Goal: Transaction & Acquisition: Download file/media

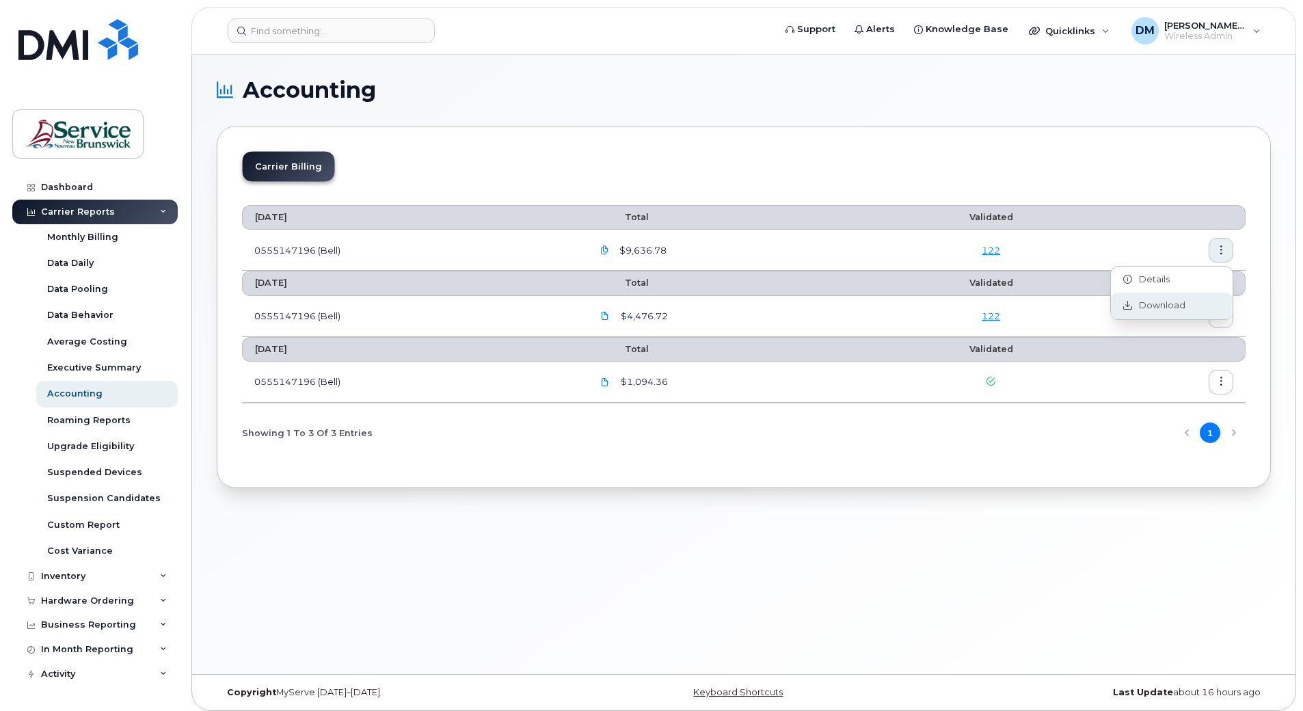
click at [1149, 308] on span "Download" at bounding box center [1158, 305] width 53 height 12
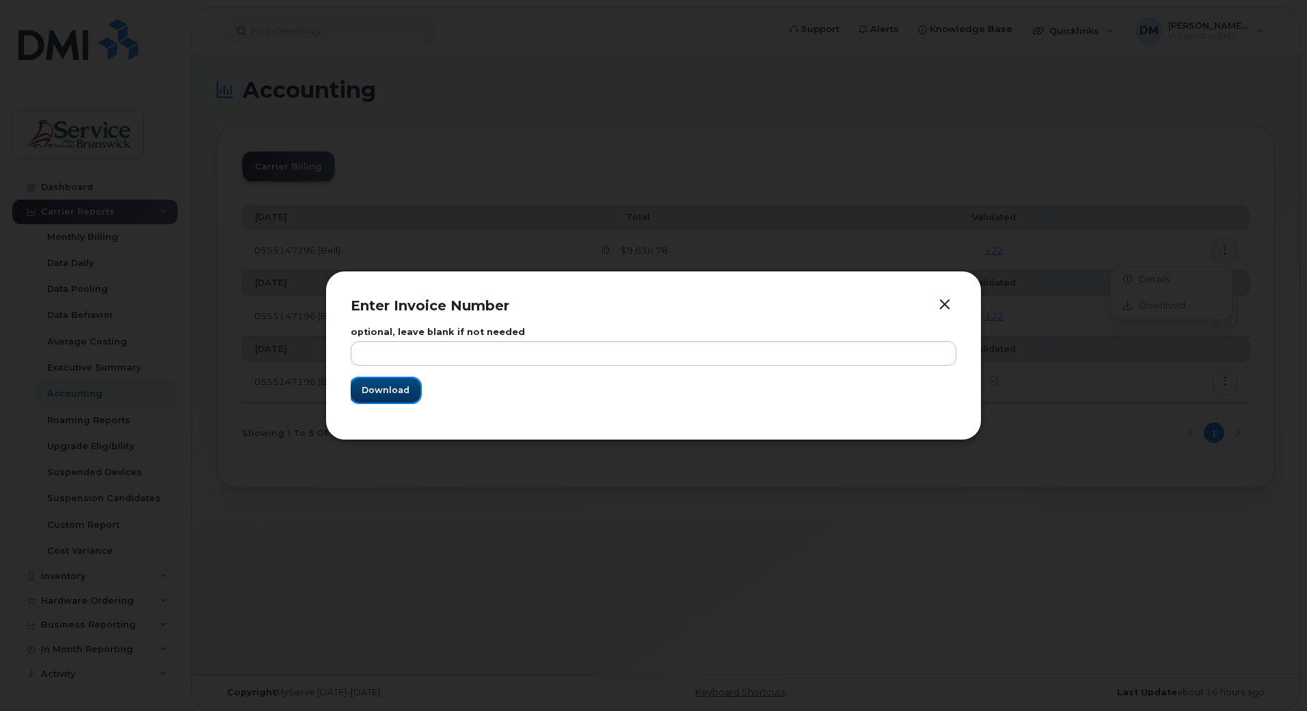
click at [389, 394] on span "Download" at bounding box center [386, 390] width 48 height 13
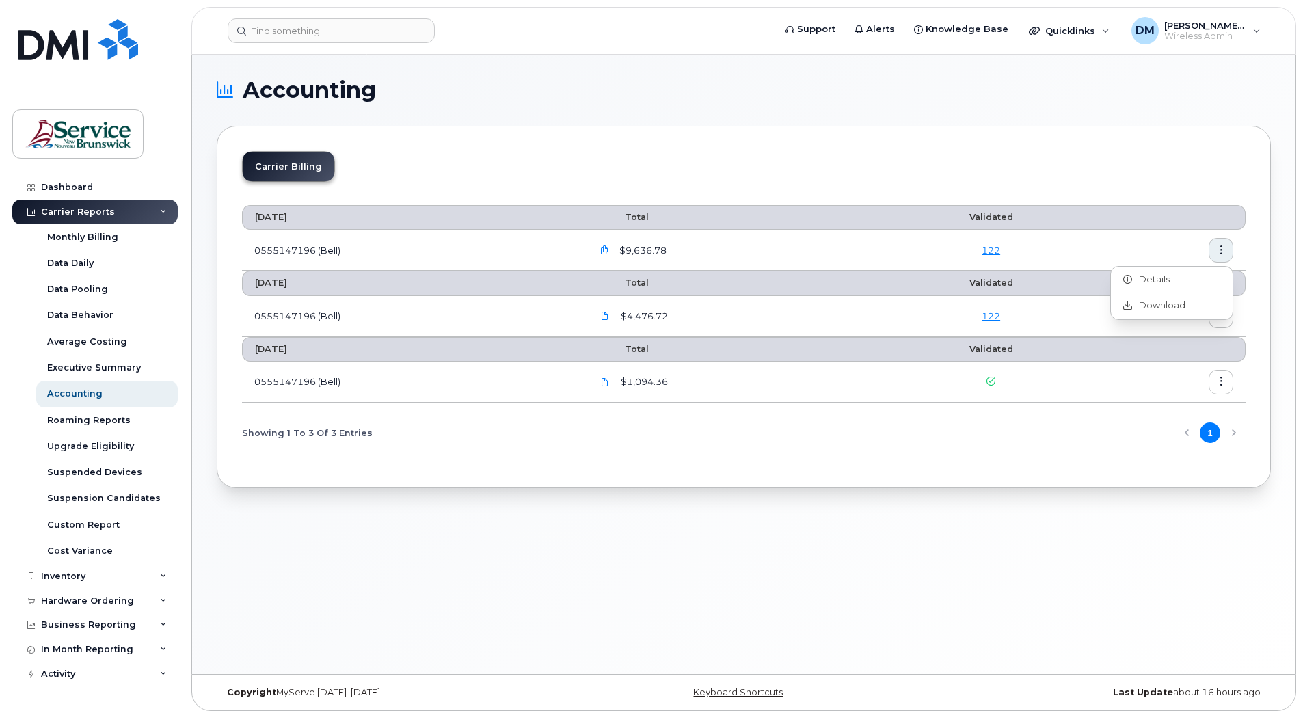
click at [410, 555] on div "Accounting Carrier Billing July 2025 Total Validated 0555147196 (Bell) $9,636.7…" at bounding box center [744, 365] width 1104 height 620
click at [73, 391] on div "Accounting" at bounding box center [74, 394] width 55 height 12
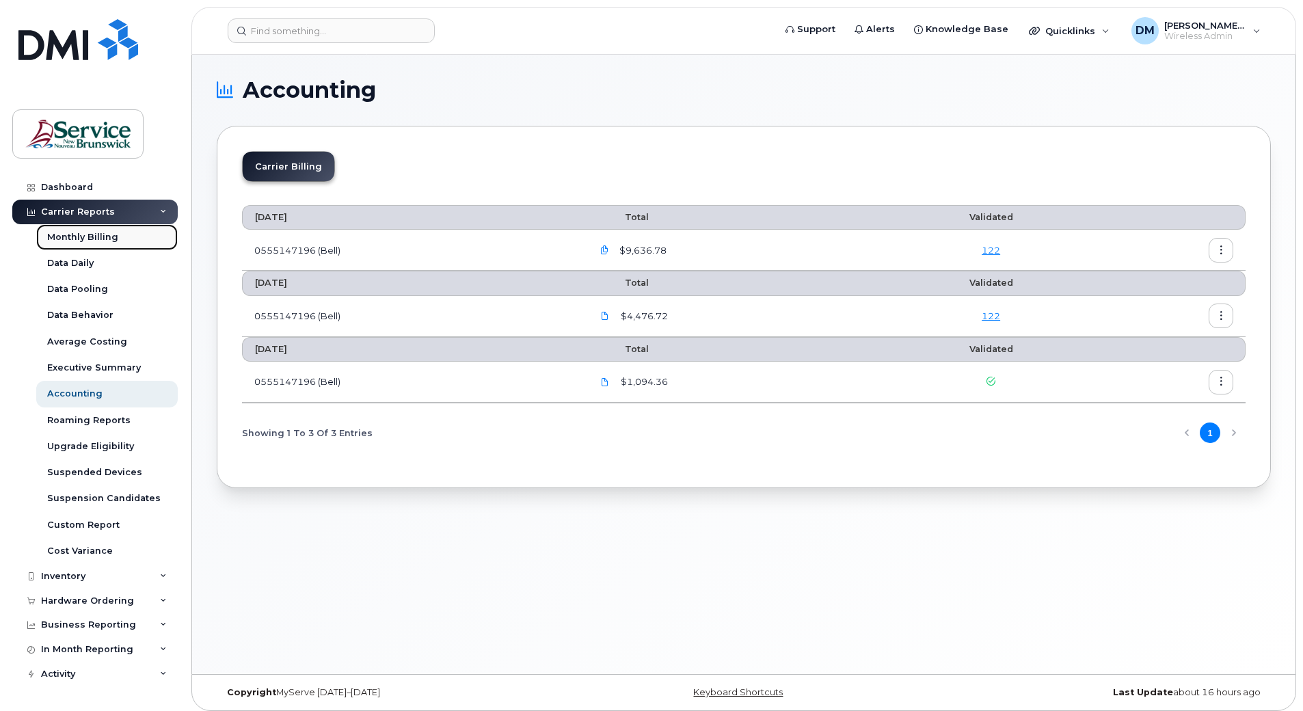
click at [75, 240] on div "Monthly Billing" at bounding box center [82, 237] width 71 height 12
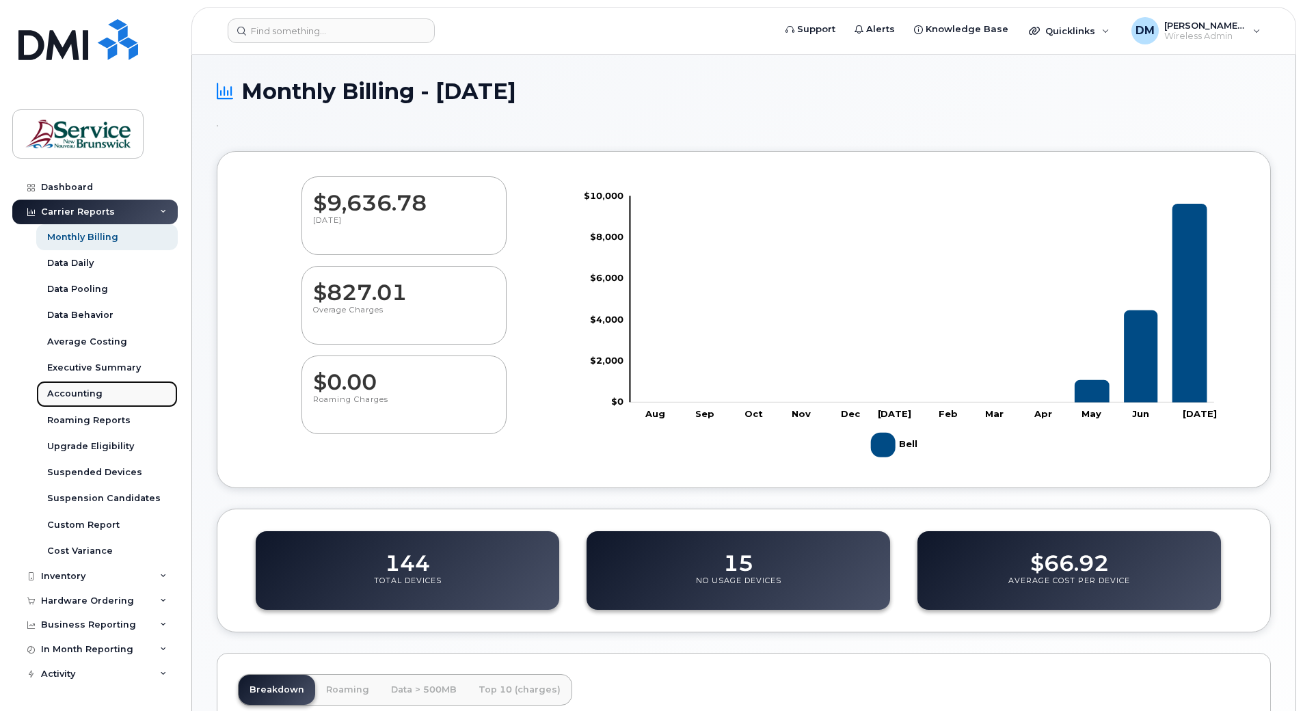
click at [78, 390] on div "Accounting" at bounding box center [74, 394] width 55 height 12
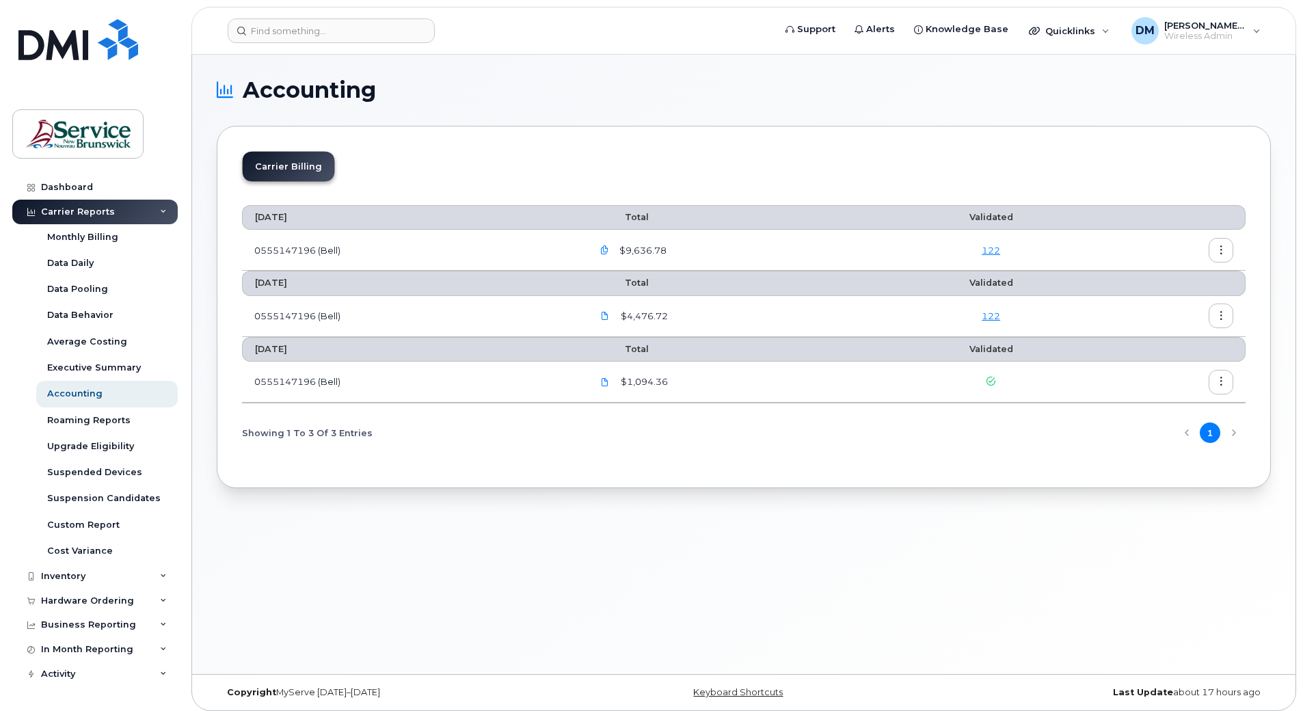
click at [1218, 250] on icon "button" at bounding box center [1221, 250] width 9 height 9
click at [1155, 279] on span "Details" at bounding box center [1151, 280] width 38 height 12
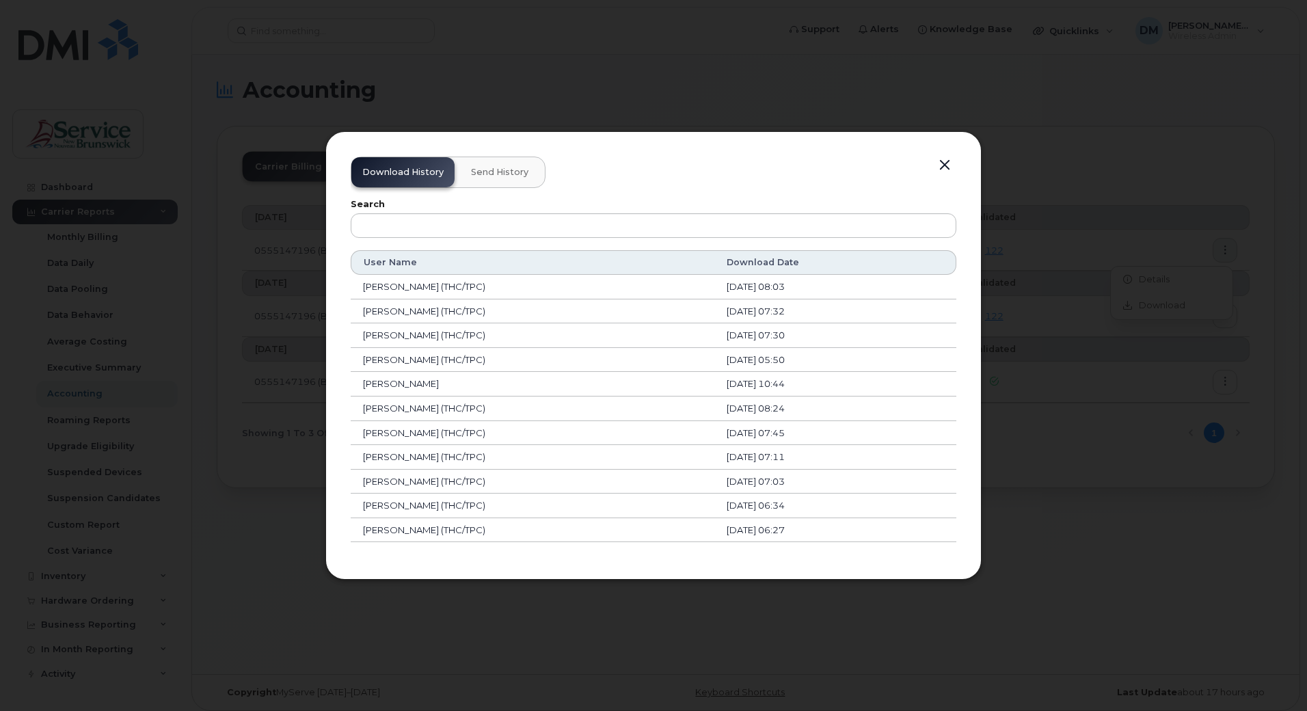
click at [940, 166] on button "button" at bounding box center [945, 165] width 21 height 19
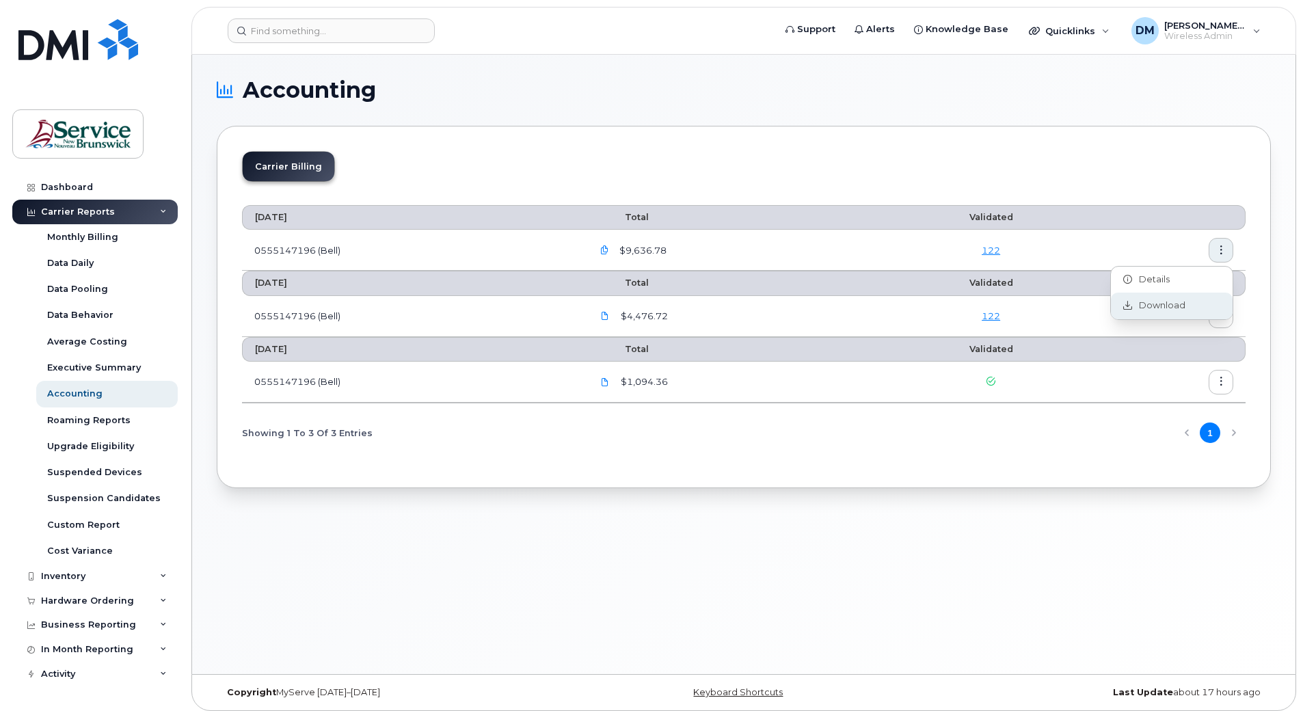
click at [1160, 305] on span "Download" at bounding box center [1158, 305] width 53 height 12
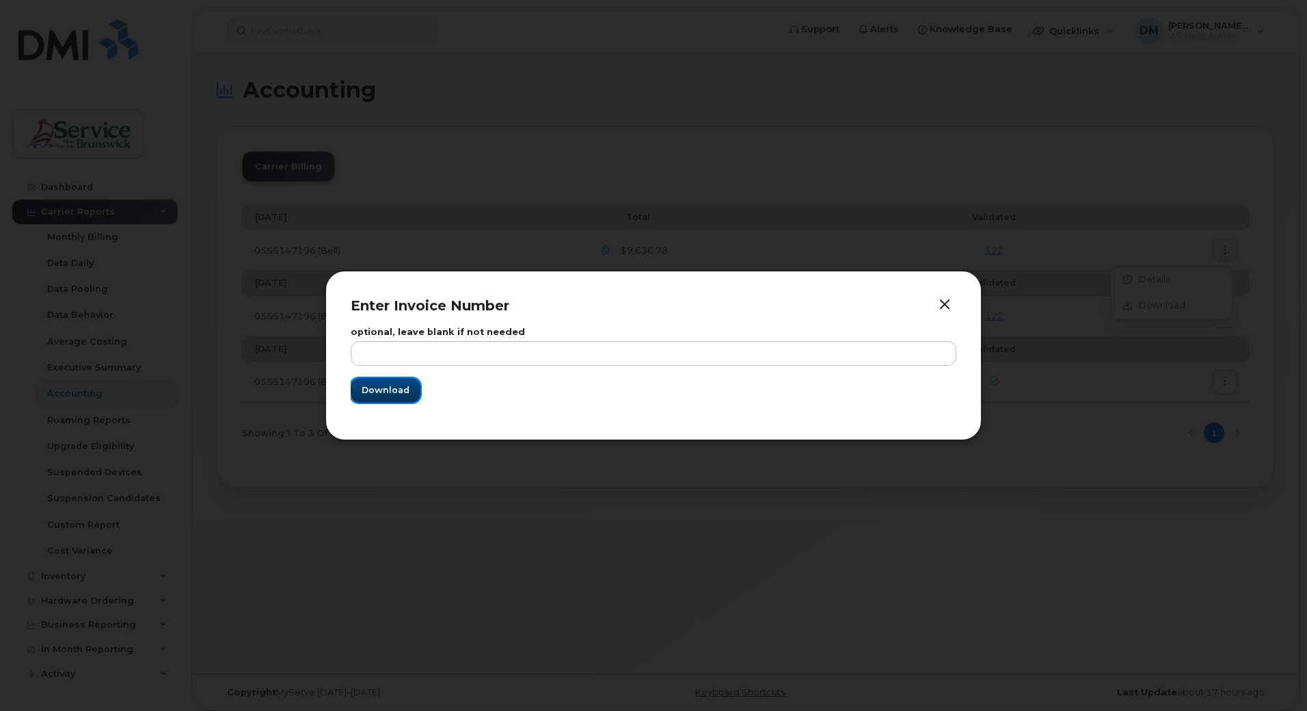
click at [396, 396] on span "Download" at bounding box center [386, 390] width 48 height 13
